Goal: Check status: Check status

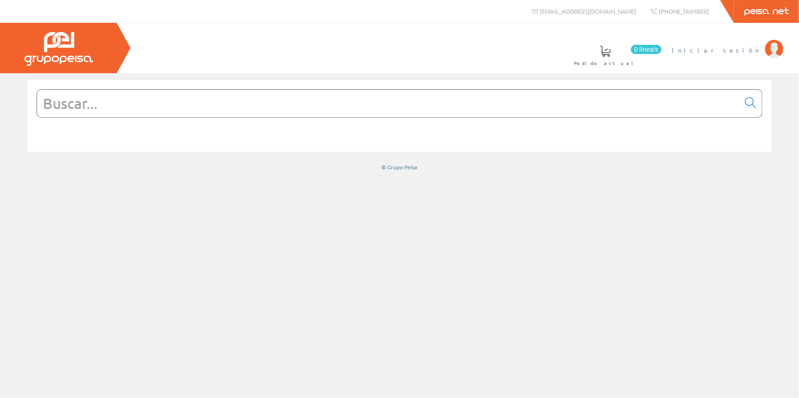
click at [746, 49] on span "Iniciar sesión" at bounding box center [716, 49] width 89 height 9
click at [740, 48] on font "Pedro Moreno Mateu" at bounding box center [673, 50] width 173 height 8
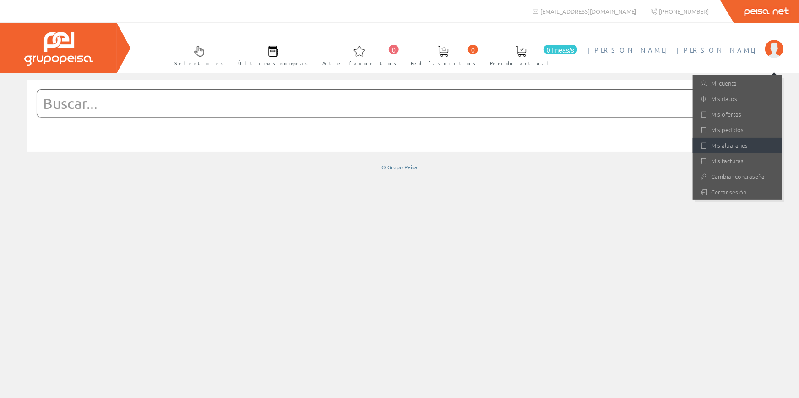
click at [725, 141] on link "Mis albaranes" at bounding box center [737, 146] width 89 height 16
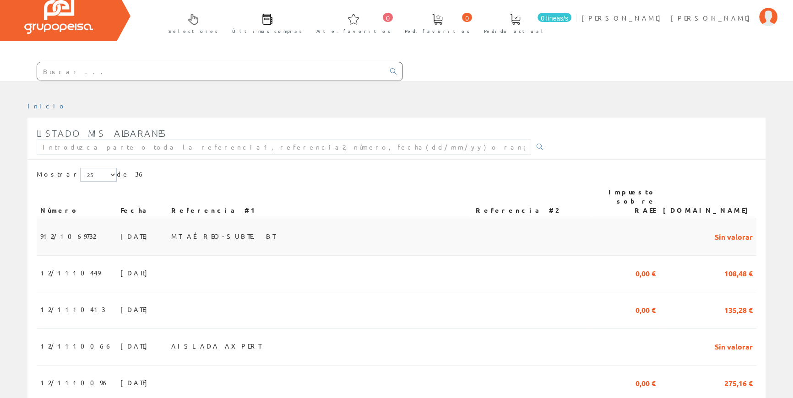
scroll to position [125, 0]
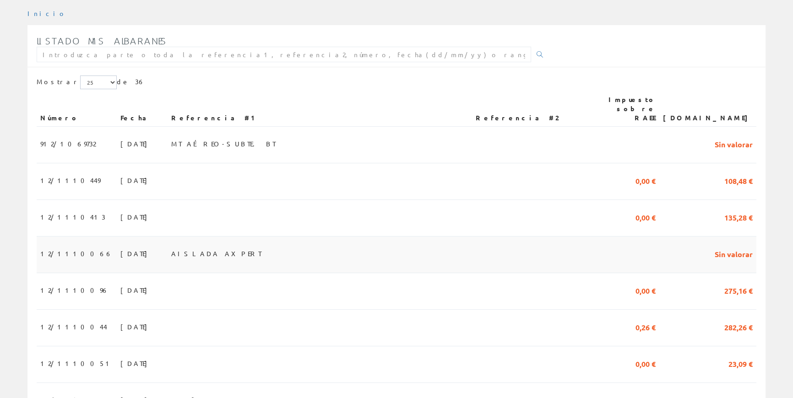
click at [191, 249] on font "AISLADA AXPERT" at bounding box center [216, 253] width 90 height 8
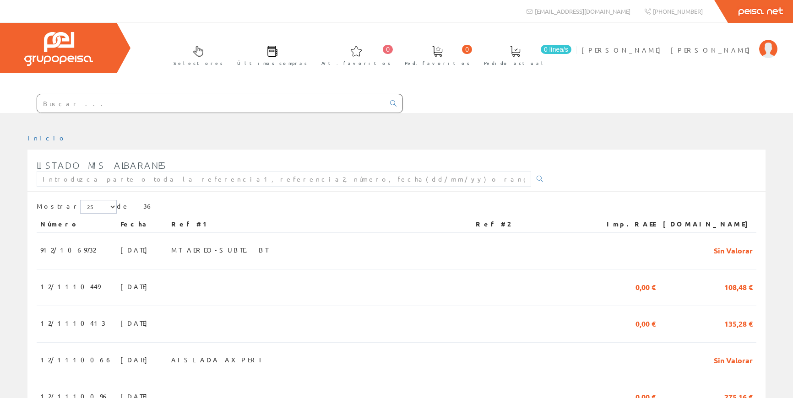
scroll to position [125, 0]
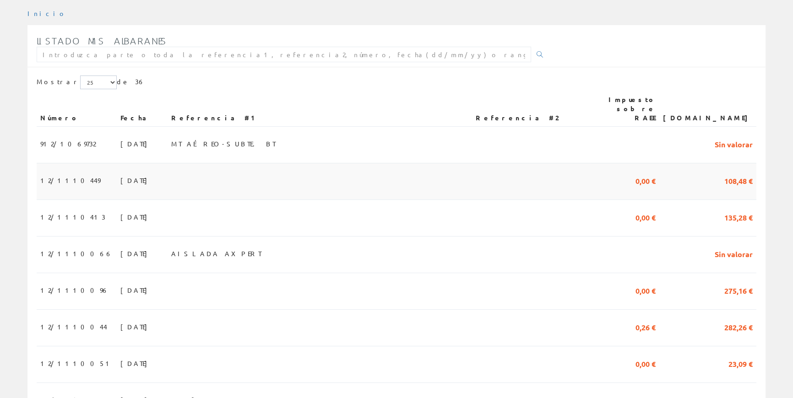
click at [292, 168] on td at bounding box center [320, 181] width 304 height 37
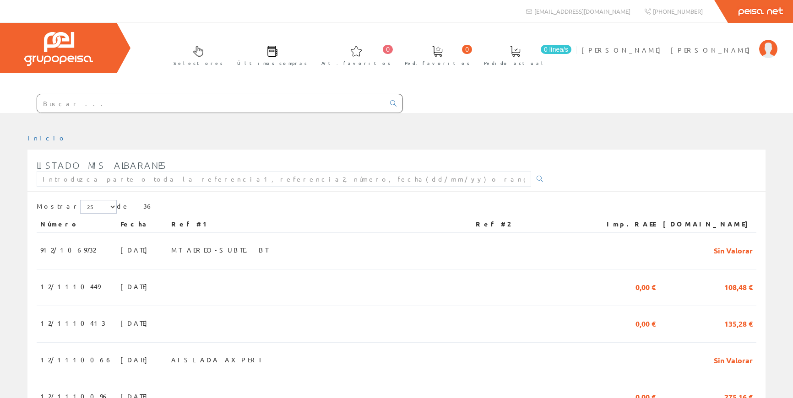
scroll to position [125, 0]
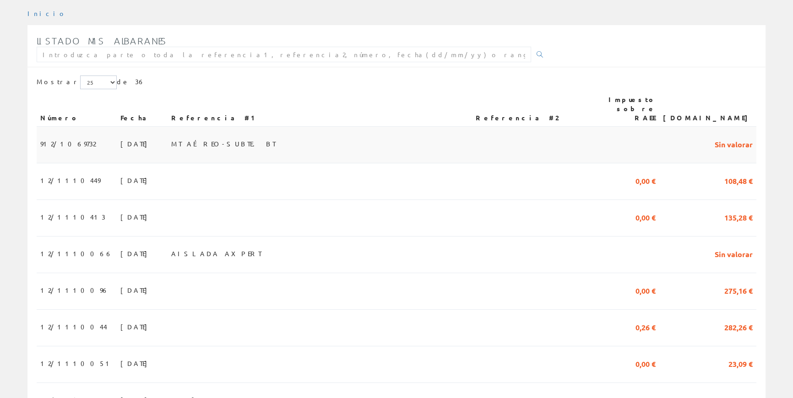
click at [242, 140] on font "MT AÉREO-SUBTE. BT" at bounding box center [223, 144] width 104 height 8
